Goal: Transaction & Acquisition: Purchase product/service

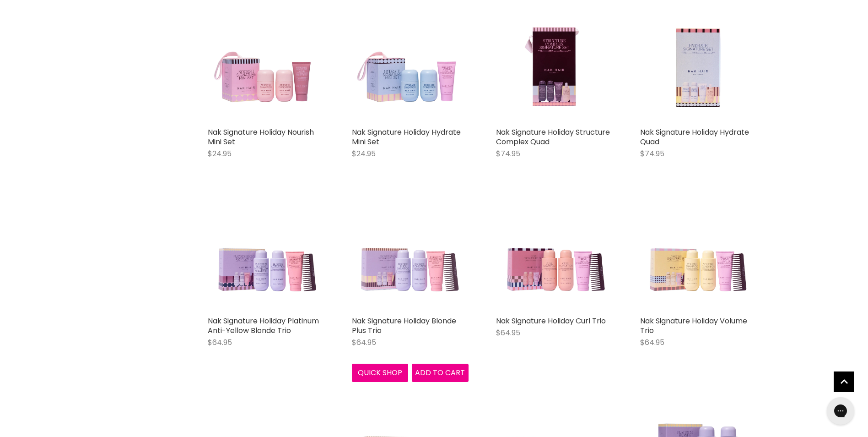
scroll to position [1190, 0]
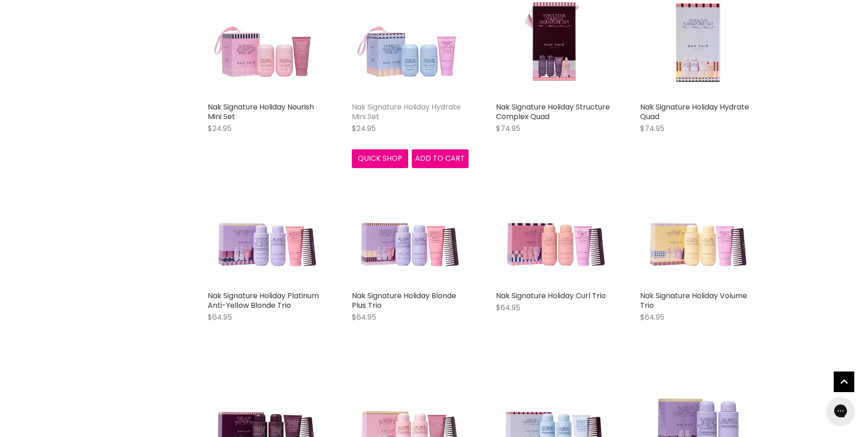
click at [407, 108] on link "Nak Signature Holiday Hydrate Mini Set" at bounding box center [406, 112] width 109 height 20
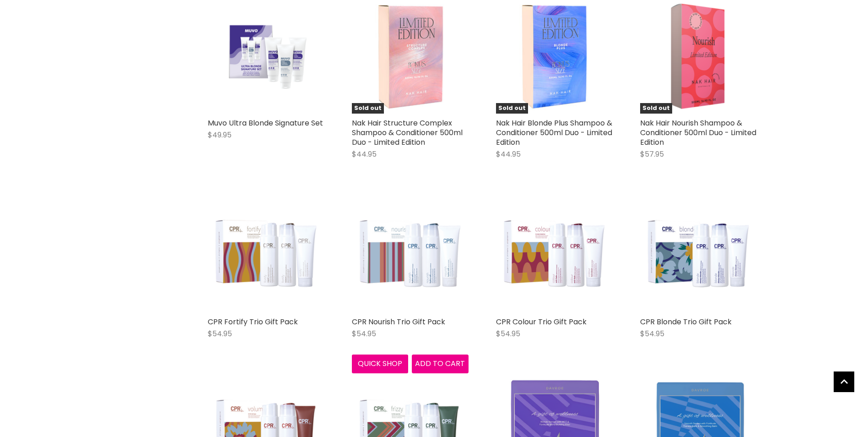
scroll to position [2206, 0]
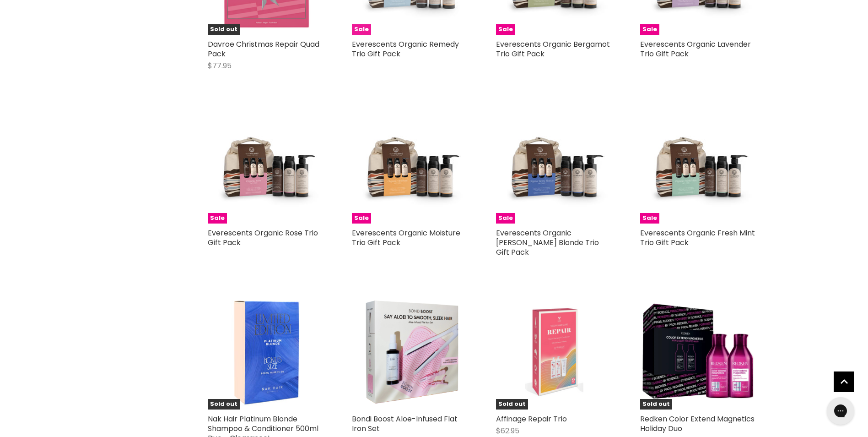
scroll to position [2556, 0]
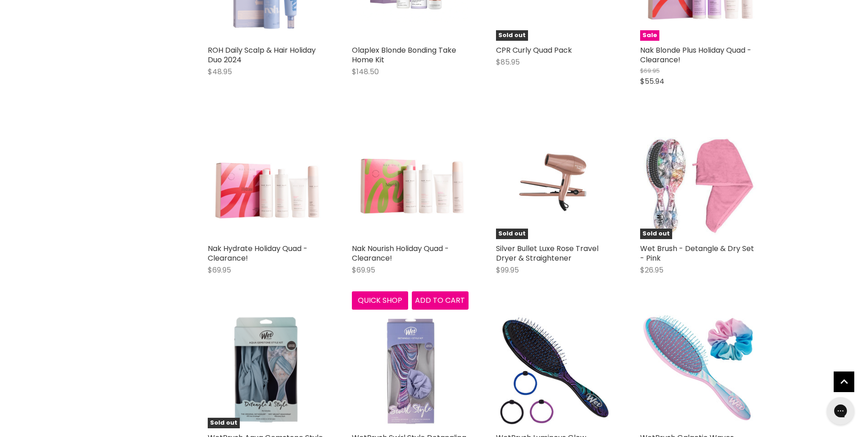
scroll to position [4295, 0]
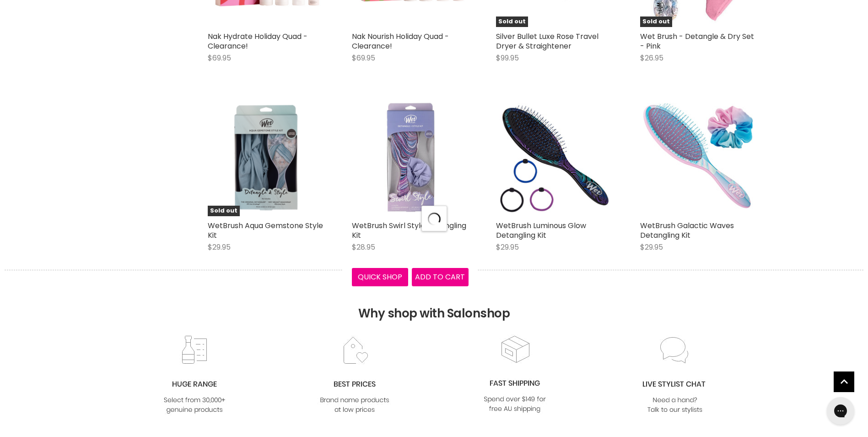
scroll to position [4570, 0]
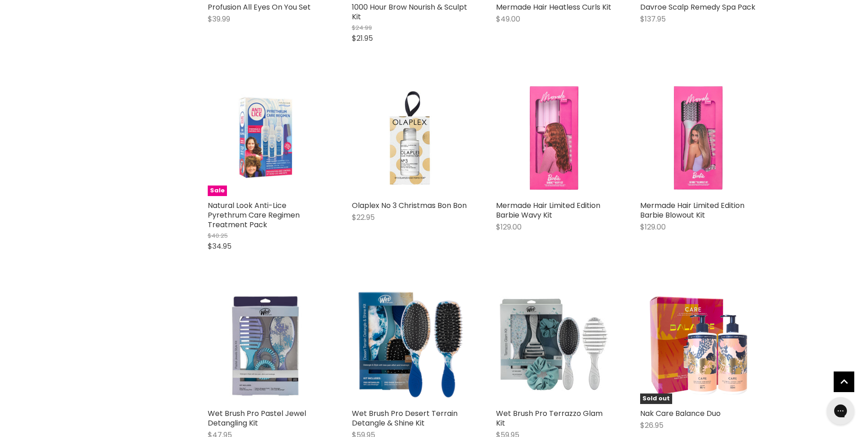
scroll to position [6493, 0]
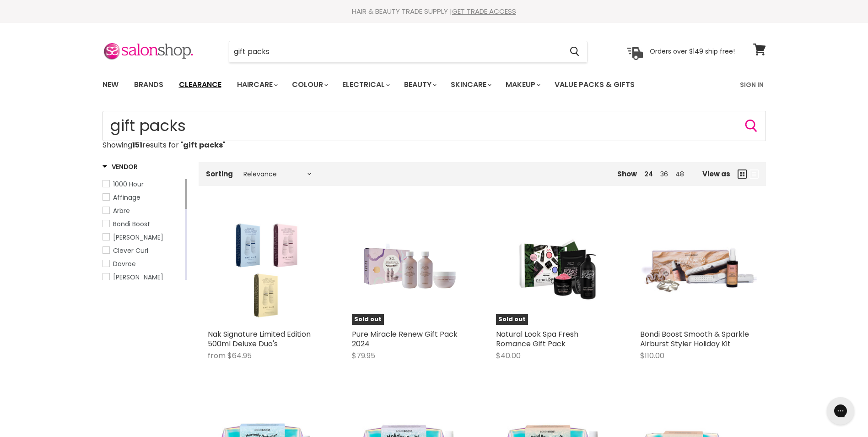
click at [204, 82] on link "Clearance" at bounding box center [200, 84] width 56 height 19
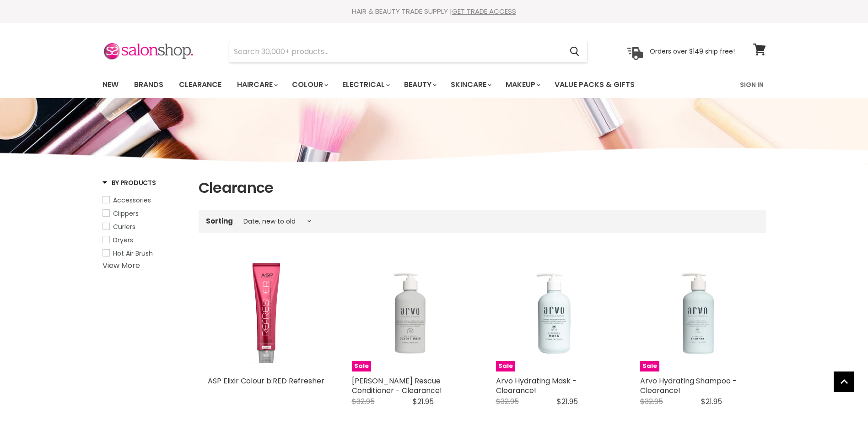
select select "created-descending"
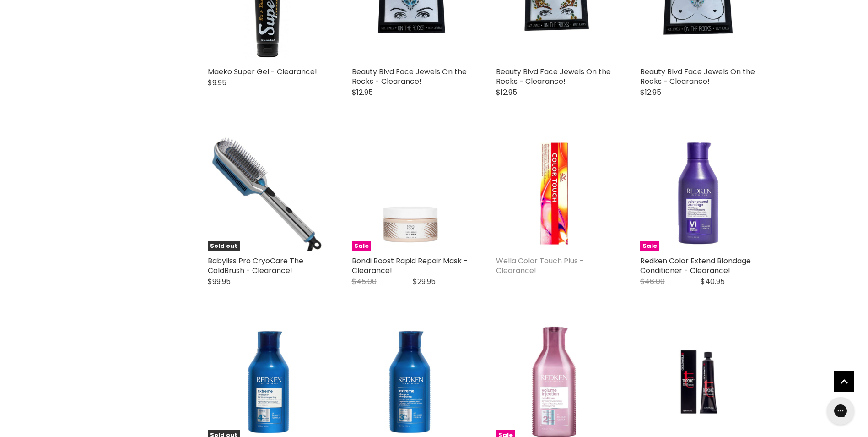
click at [531, 265] on link "Wella Color Touch Plus - Clearance!" at bounding box center [540, 265] width 88 height 20
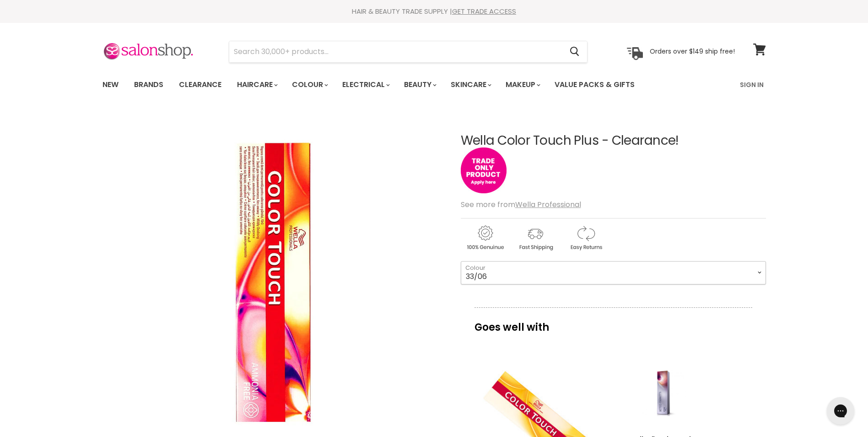
click at [759, 274] on select "33/06 44/05 44/06" at bounding box center [613, 272] width 305 height 23
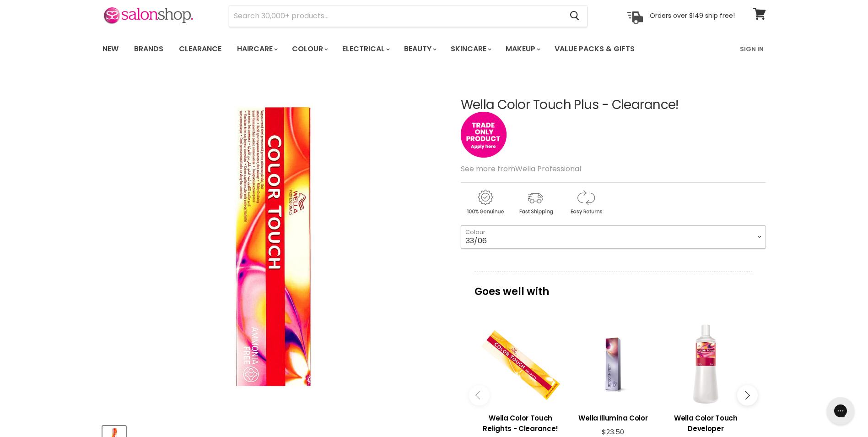
scroll to position [92, 0]
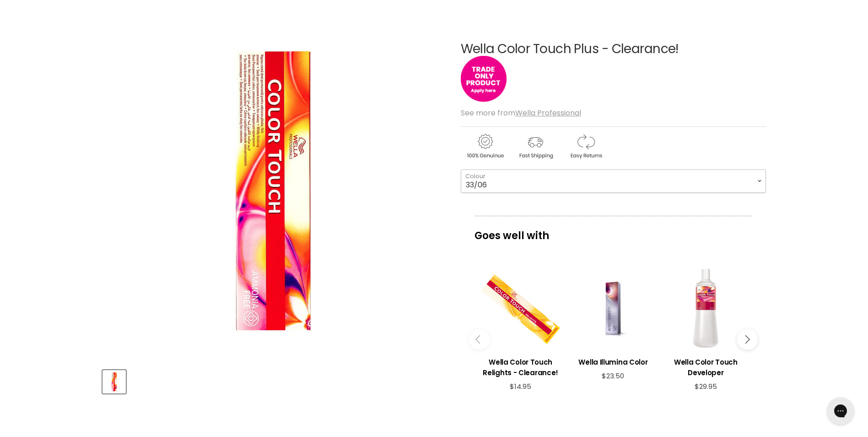
click at [759, 181] on select "33/06 44/05 44/06" at bounding box center [613, 180] width 305 height 23
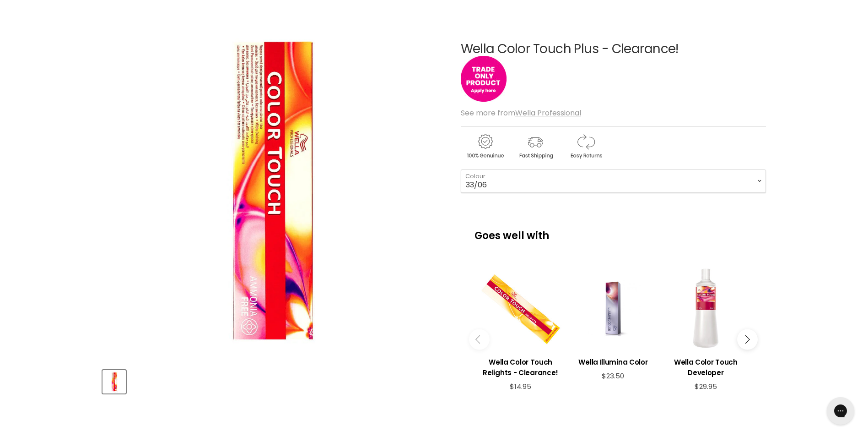
click at [432, 208] on img "Wella Color Touch Plus - Clearance! image. Click or Scroll to Zoom." at bounding box center [273, 190] width 342 height 342
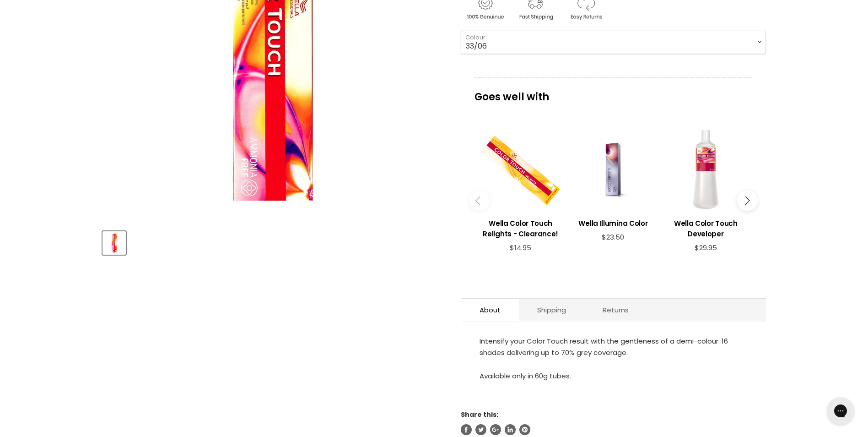
scroll to position [0, 0]
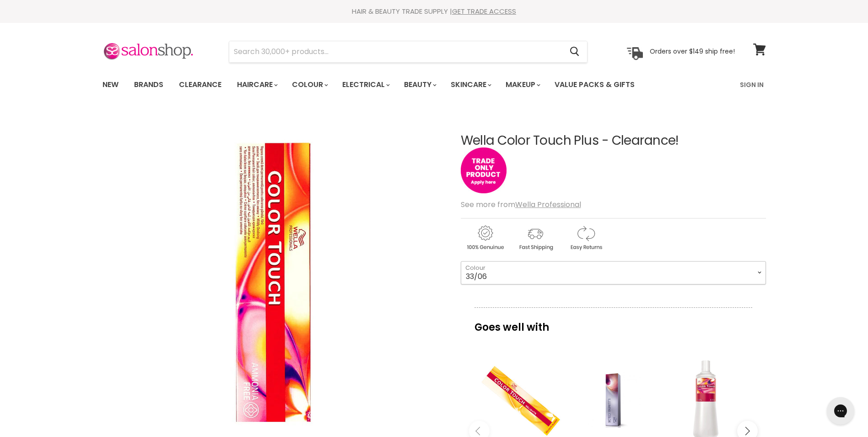
click at [758, 271] on select "33/06 44/05 44/06" at bounding box center [613, 272] width 305 height 23
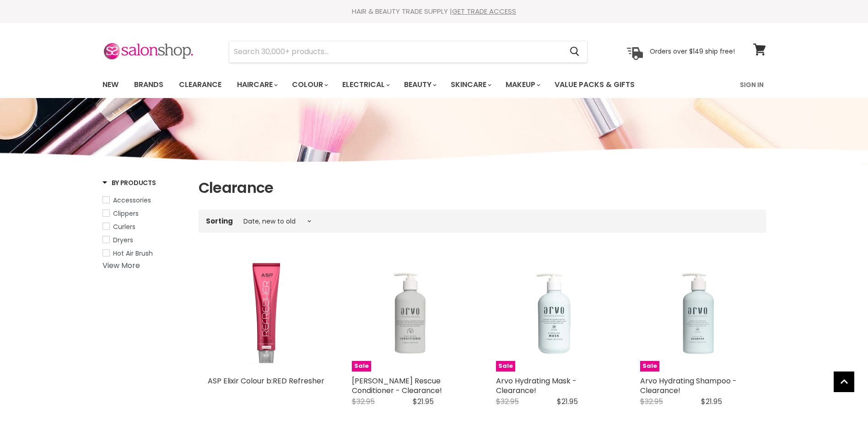
select select "created-descending"
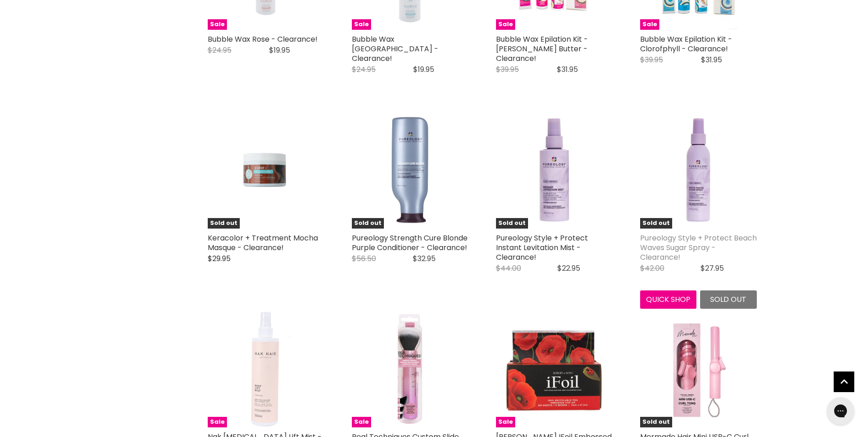
scroll to position [1957, 0]
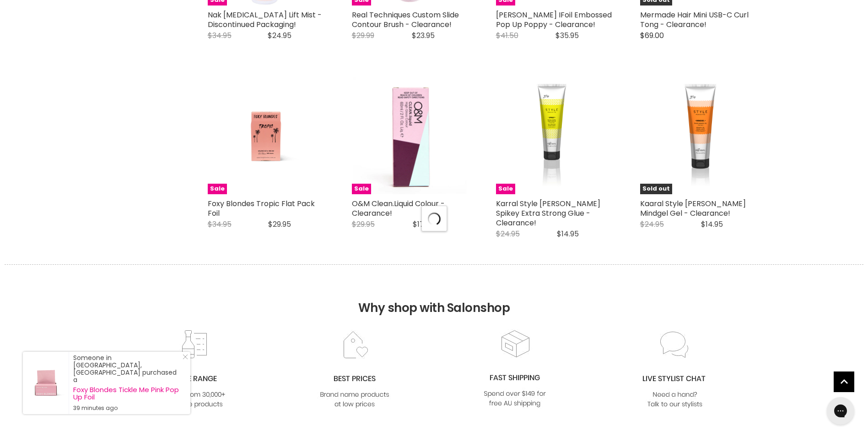
scroll to position [2277, 0]
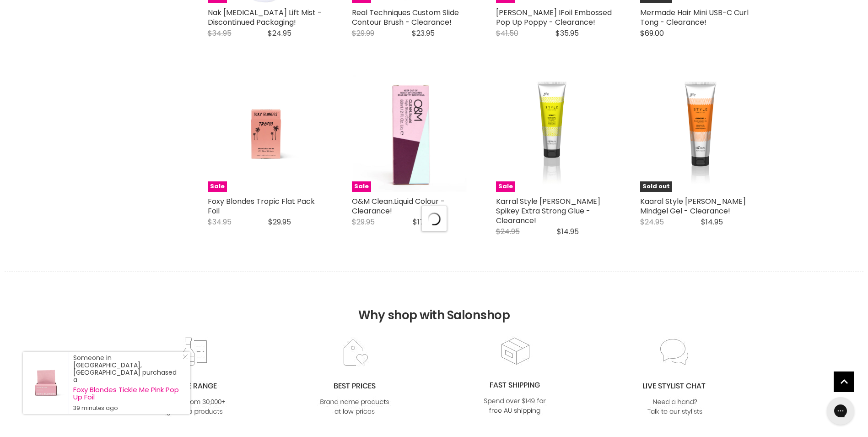
select select "created-descending"
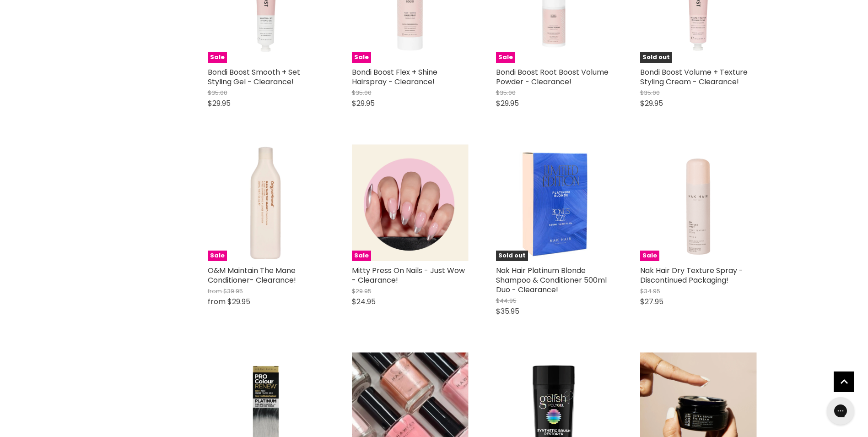
scroll to position [3788, 0]
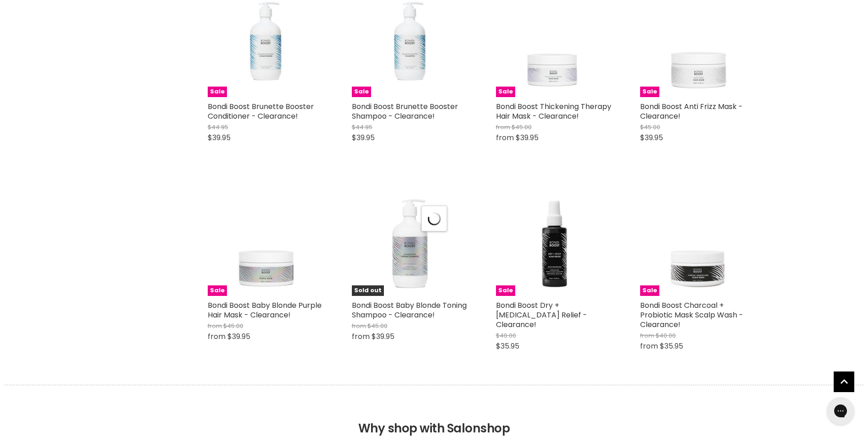
scroll to position [4635, 0]
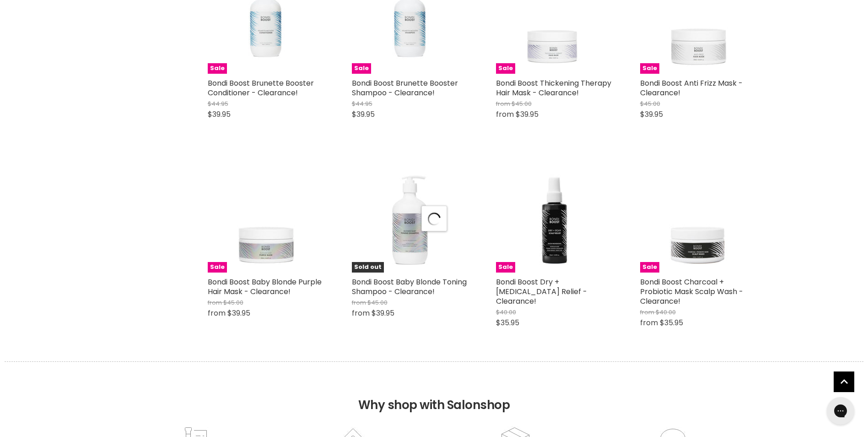
select select "created-descending"
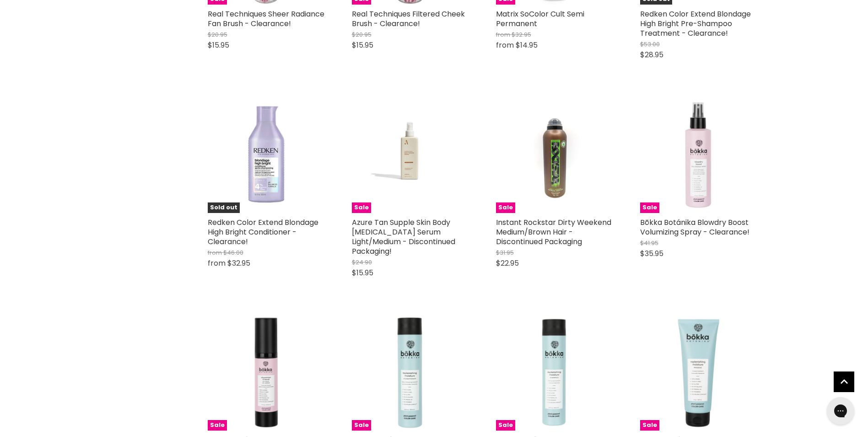
scroll to position [5939, 0]
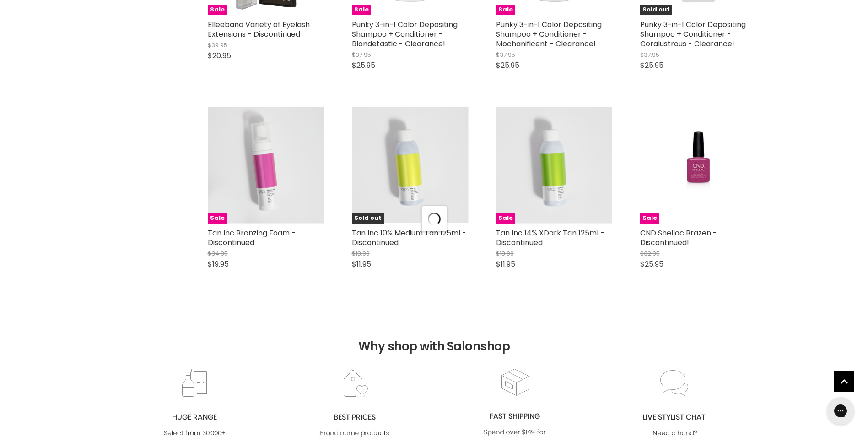
scroll to position [7175, 0]
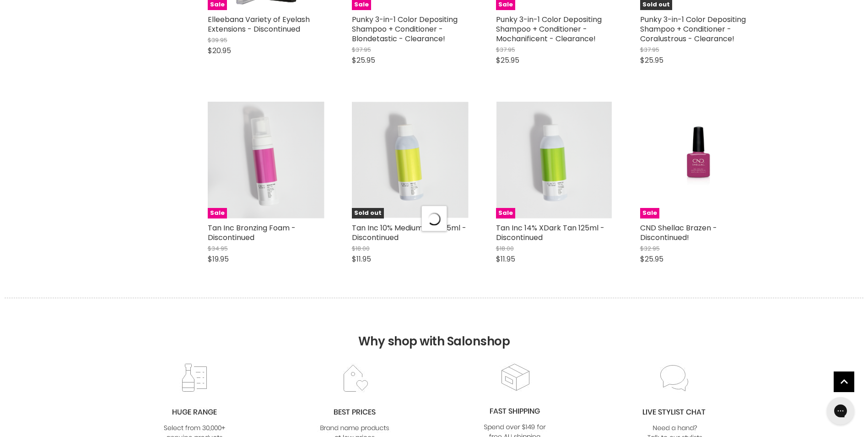
select select "created-descending"
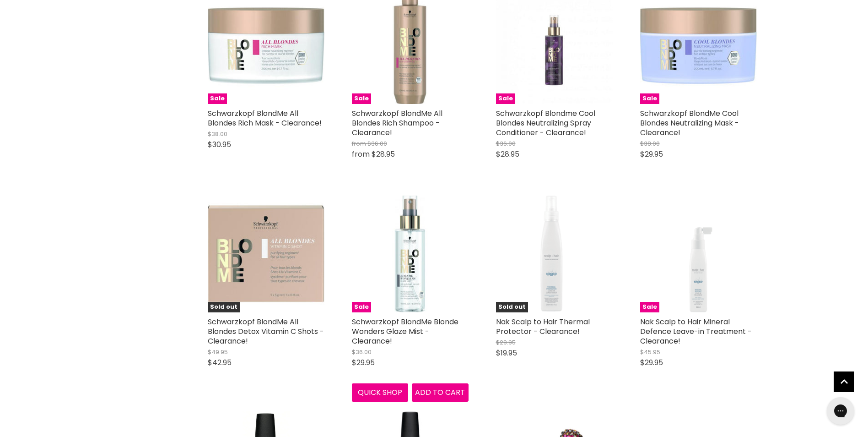
scroll to position [8915, 0]
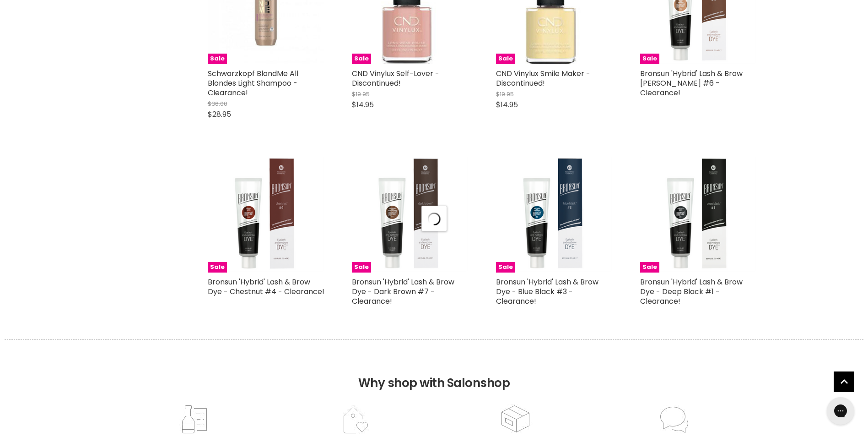
scroll to position [9556, 0]
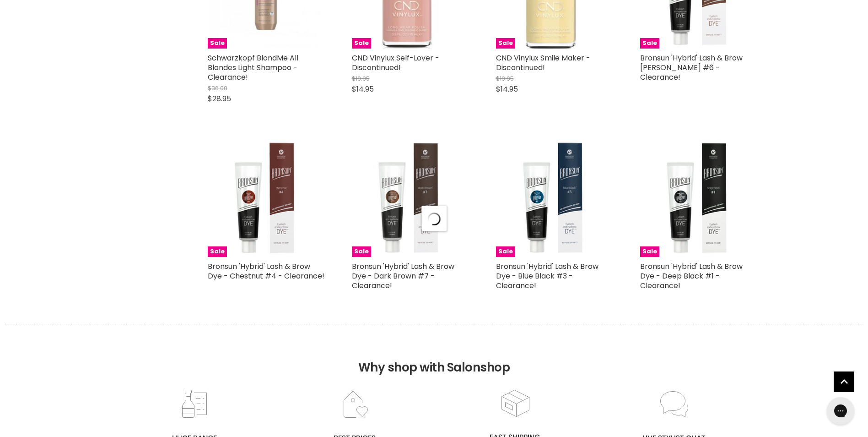
select select "created-descending"
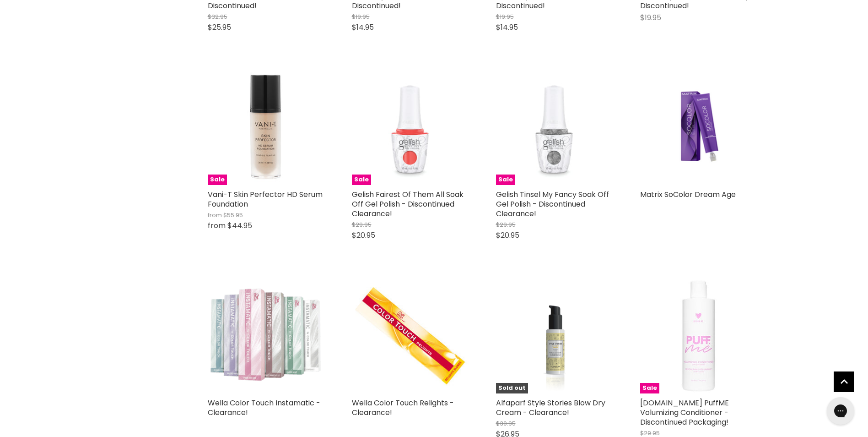
scroll to position [11845, 0]
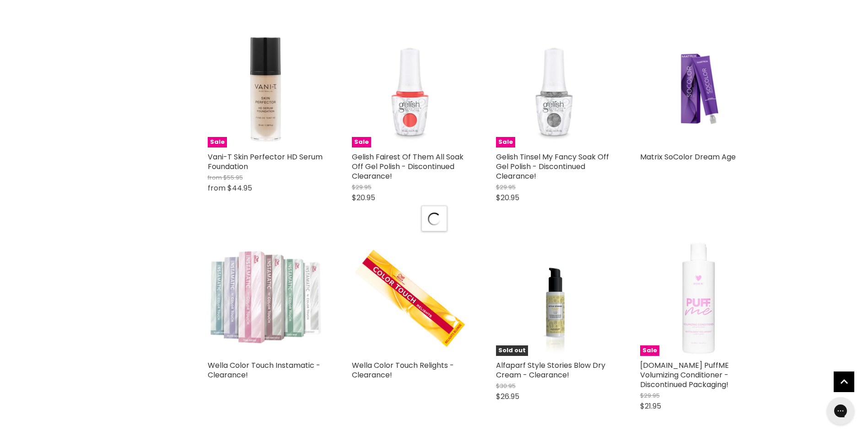
scroll to position [12119, 0]
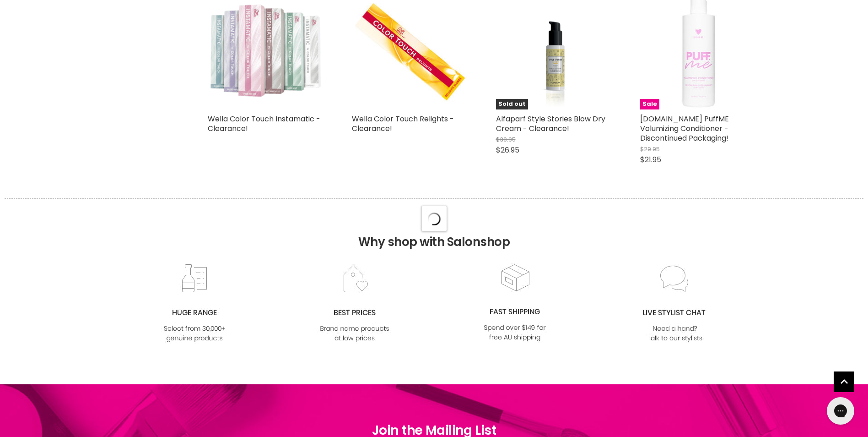
select select "created-descending"
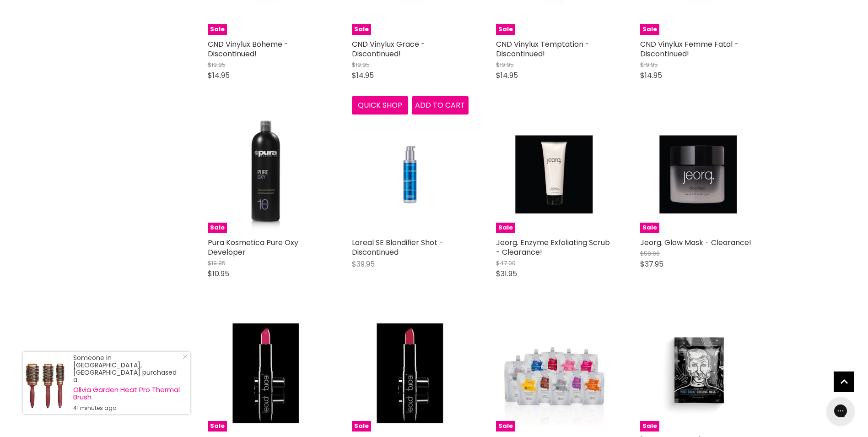
scroll to position [14042, 0]
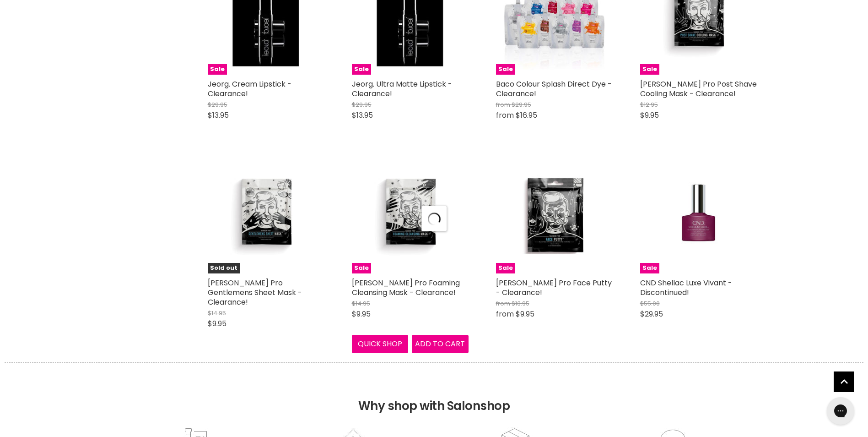
scroll to position [14500, 0]
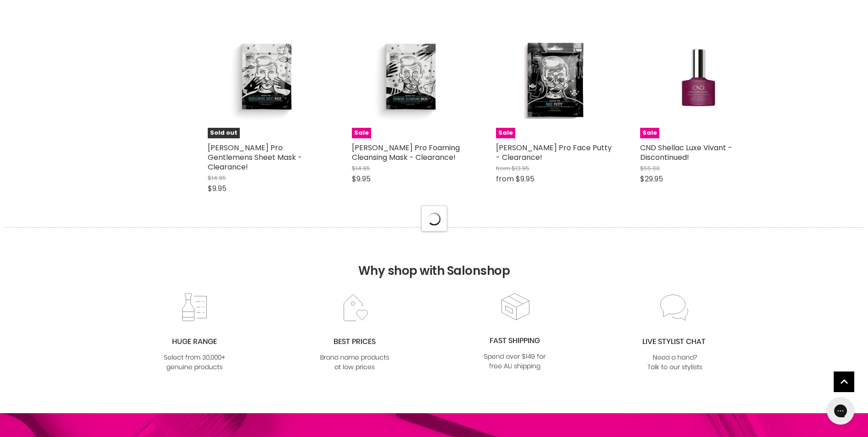
select select "created-descending"
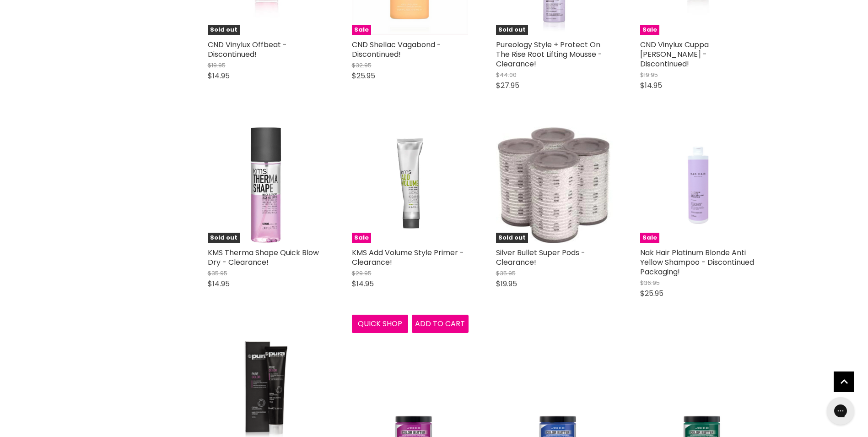
scroll to position [15049, 0]
